Goal: Task Accomplishment & Management: Use online tool/utility

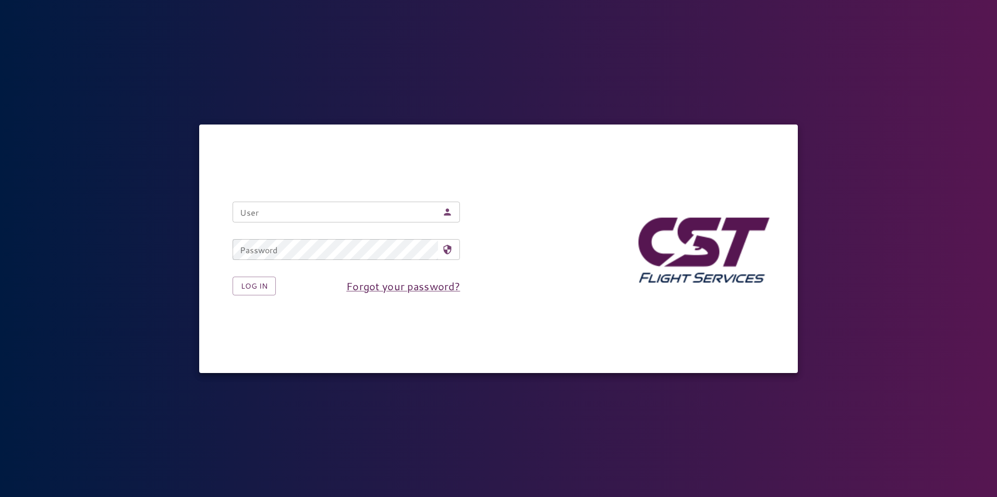
click at [377, 207] on input "User" at bounding box center [335, 212] width 205 height 21
type input "**********"
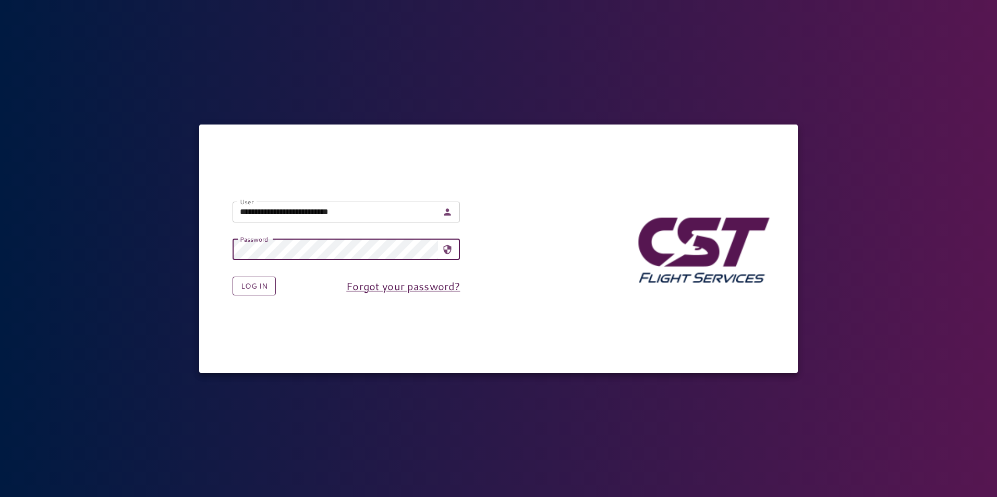
click at [242, 288] on button "Log in" at bounding box center [254, 286] width 43 height 19
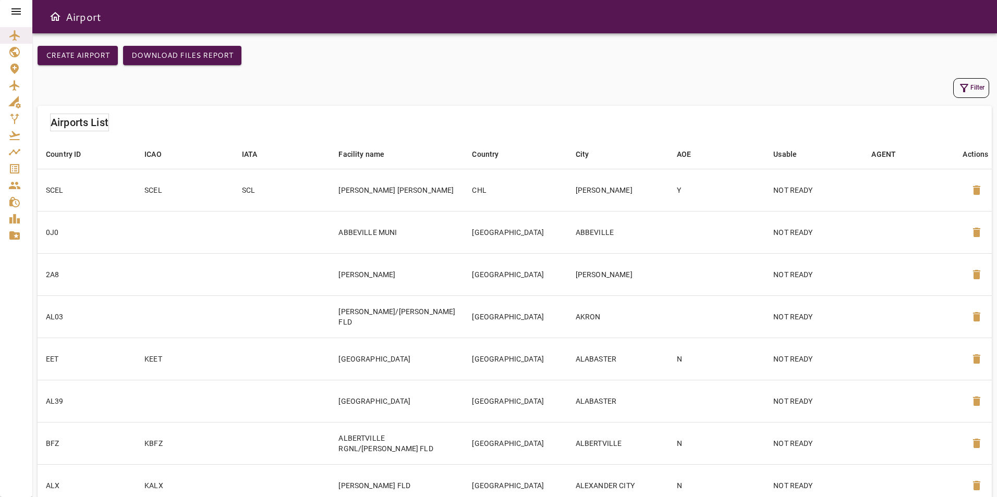
click at [19, 6] on icon at bounding box center [16, 11] width 13 height 13
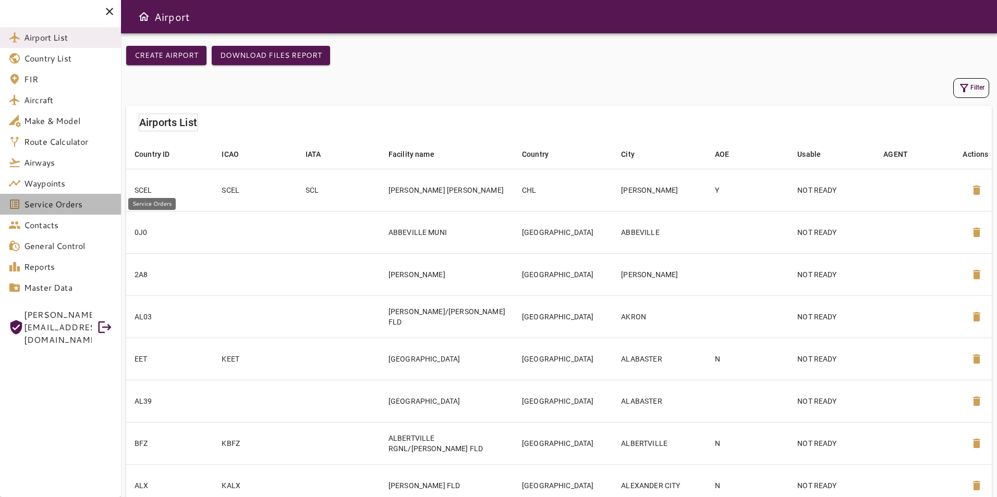
click at [70, 207] on span "Service Orders" at bounding box center [68, 204] width 89 height 13
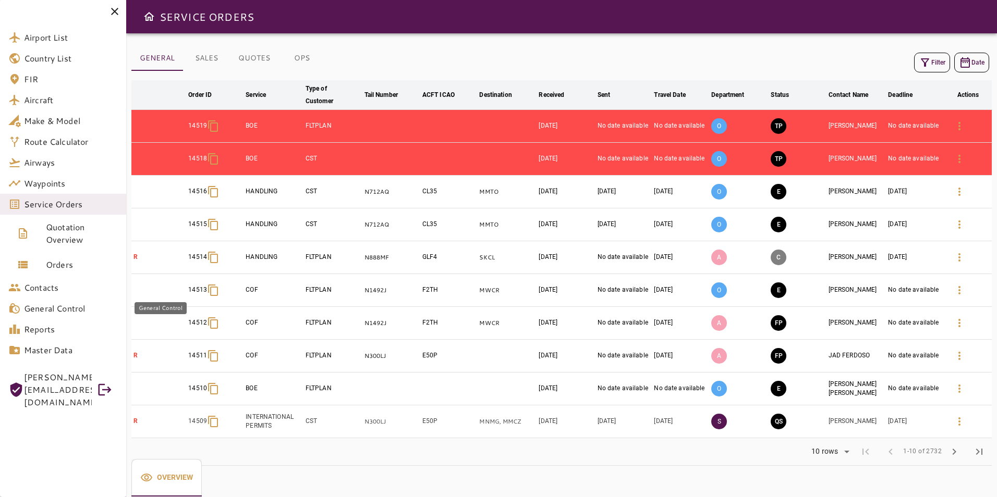
click at [70, 307] on span "General Control" at bounding box center [71, 308] width 94 height 13
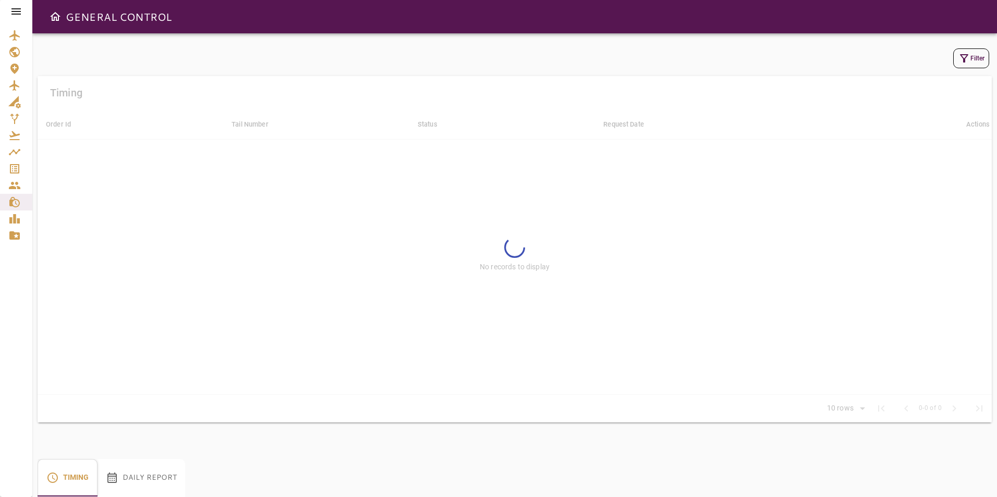
click at [164, 483] on button "Daily Report" at bounding box center [142, 478] width 88 height 38
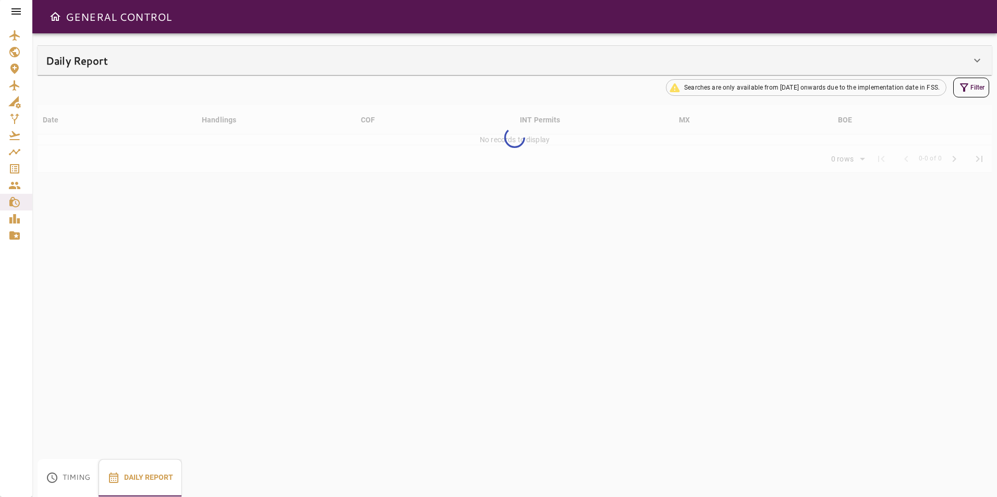
type input "**"
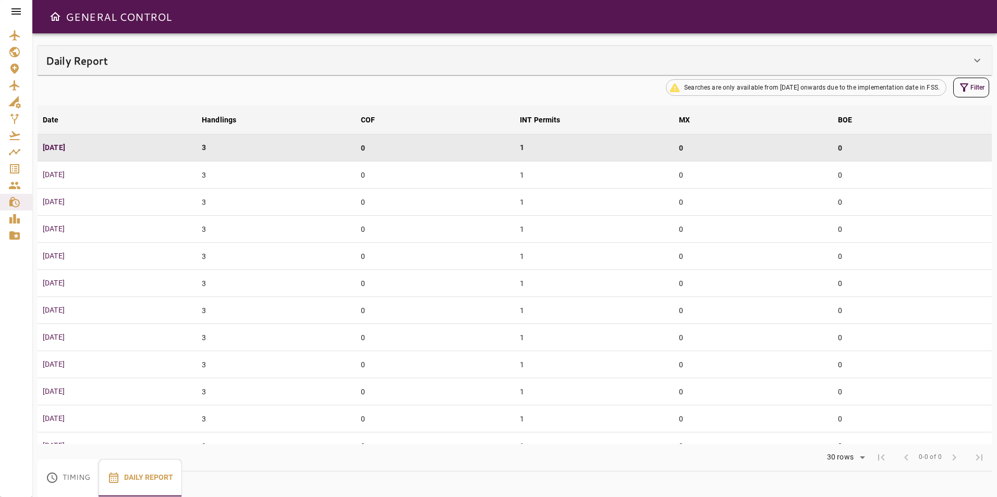
click at [979, 63] on icon at bounding box center [977, 60] width 13 height 13
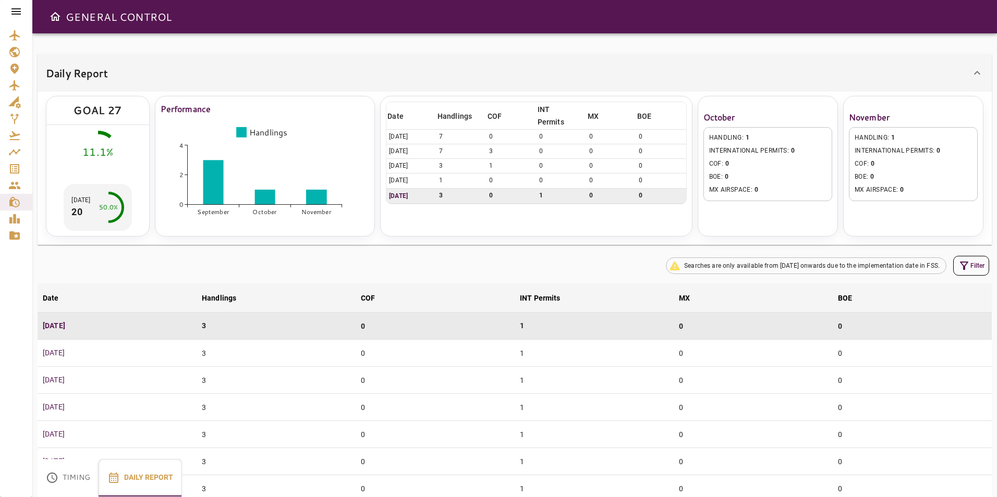
drag, startPoint x: 703, startPoint y: 216, endPoint x: 700, endPoint y: 212, distance: 5.5
click at [700, 212] on div "October HANDLING : 1 INTERNATIONAL PERMITS : 0 COF : 0 BOE : 0 MX AIRSPACE : 0" at bounding box center [768, 166] width 140 height 141
